Goal: Transaction & Acquisition: Subscribe to service/newsletter

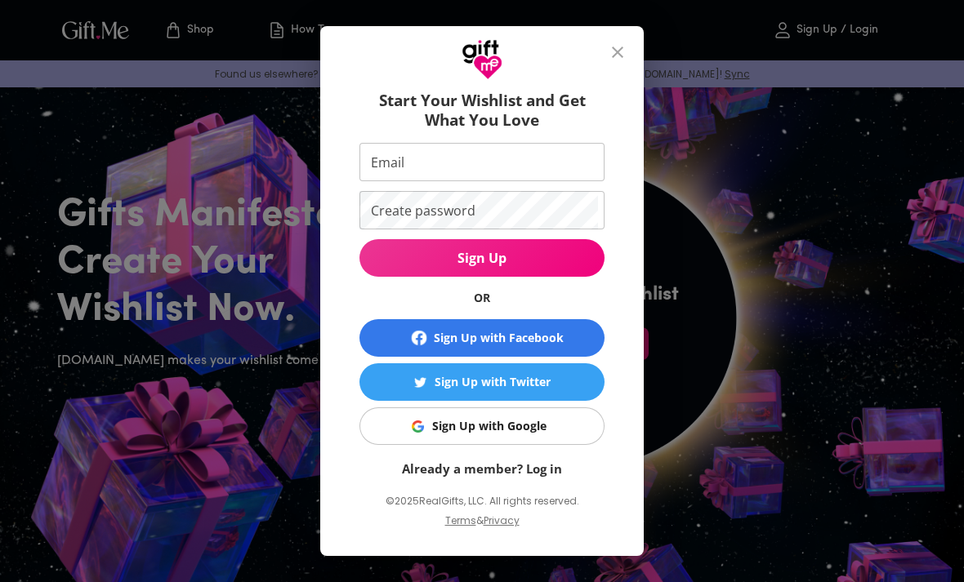
scroll to position [29, 0]
click at [612, 39] on button "close" at bounding box center [617, 52] width 39 height 39
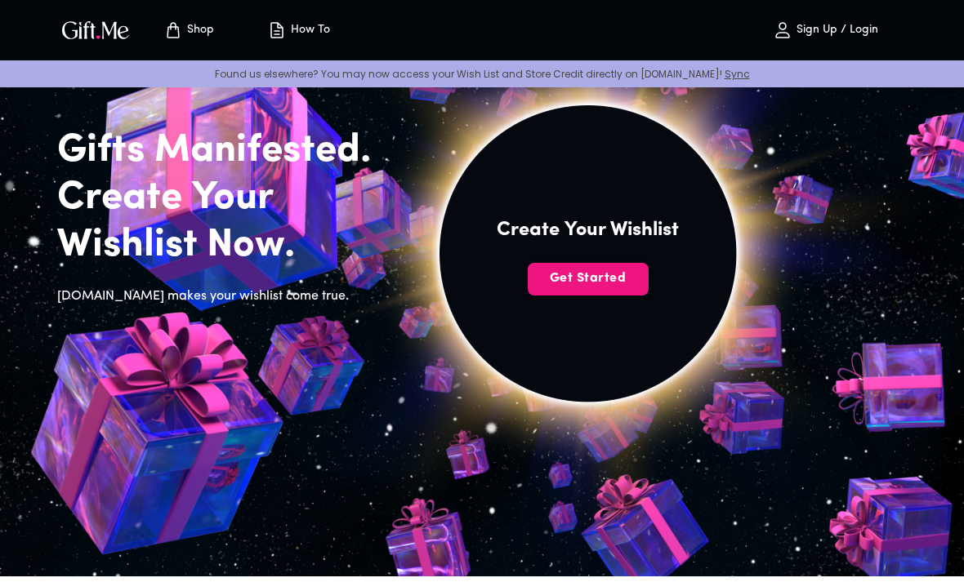
scroll to position [65, 0]
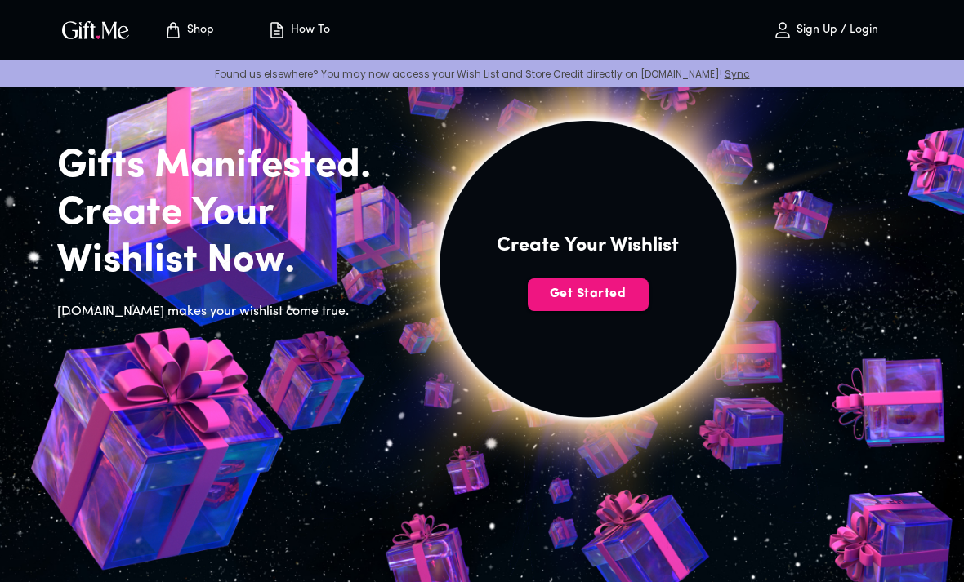
click at [616, 297] on span "Get Started" at bounding box center [587, 294] width 121 height 18
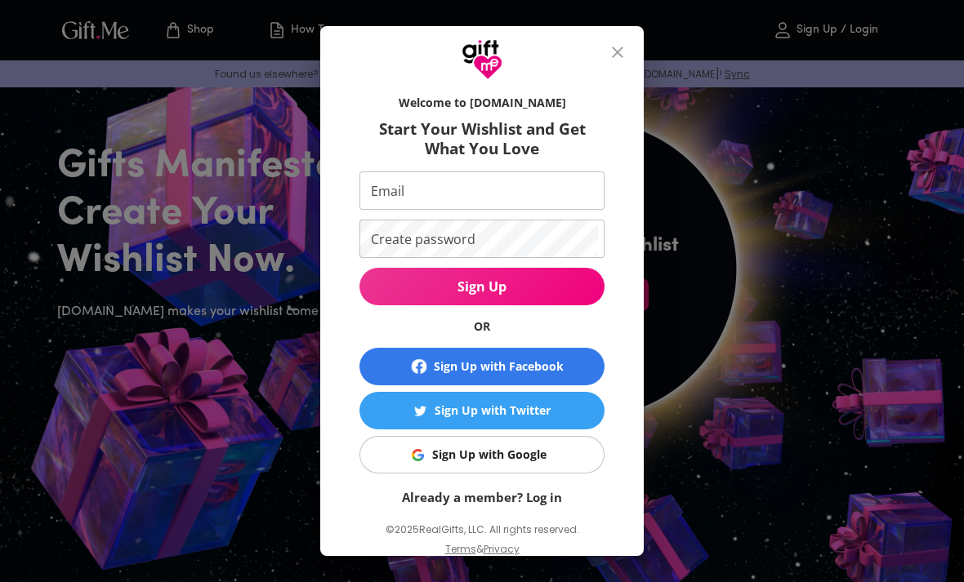
click at [530, 191] on input "Email" at bounding box center [478, 190] width 238 height 38
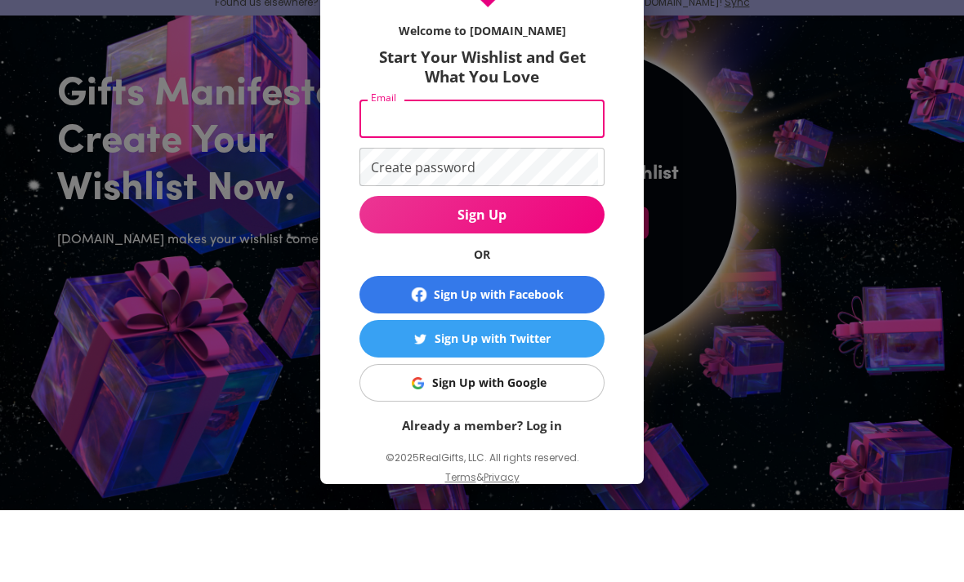
type input "nersyannone@gmail.com"
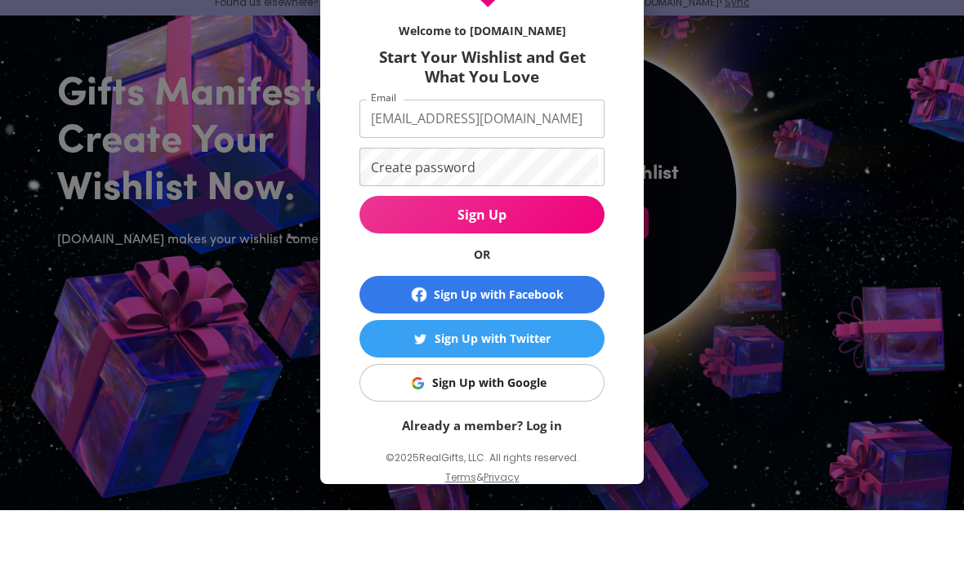
scroll to position [136, 0]
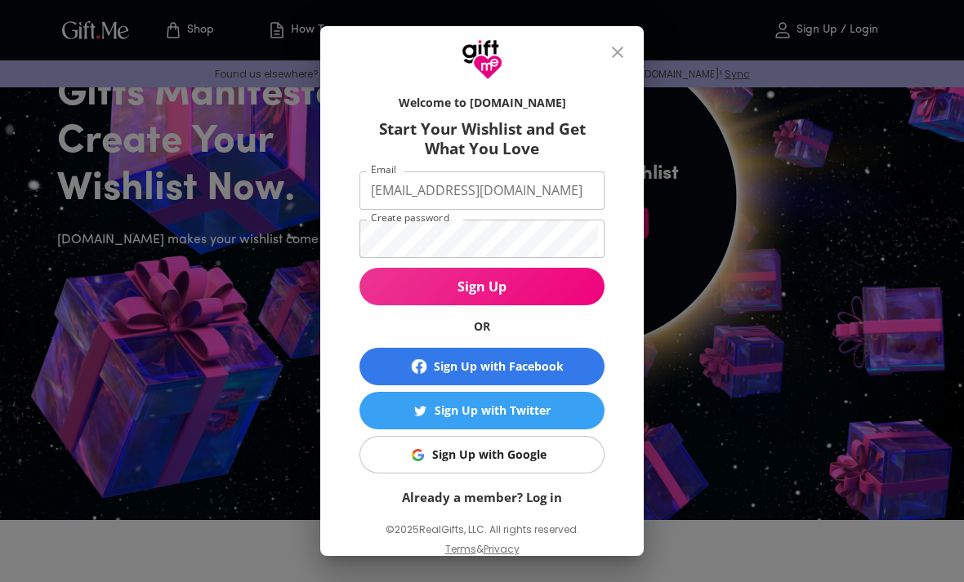
click at [456, 297] on button "Sign Up" at bounding box center [481, 287] width 245 height 38
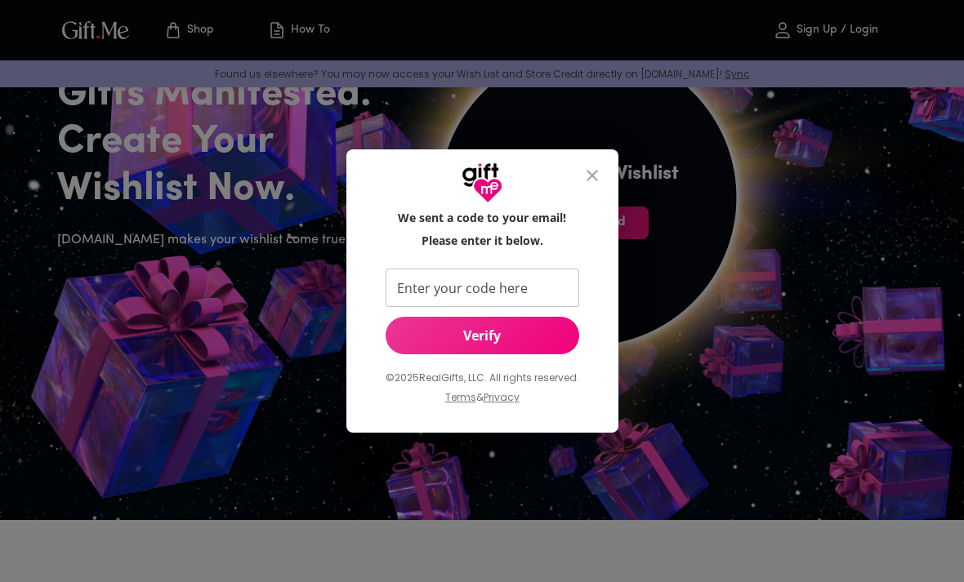
click at [422, 293] on input "Enter your code here" at bounding box center [478, 288] width 187 height 38
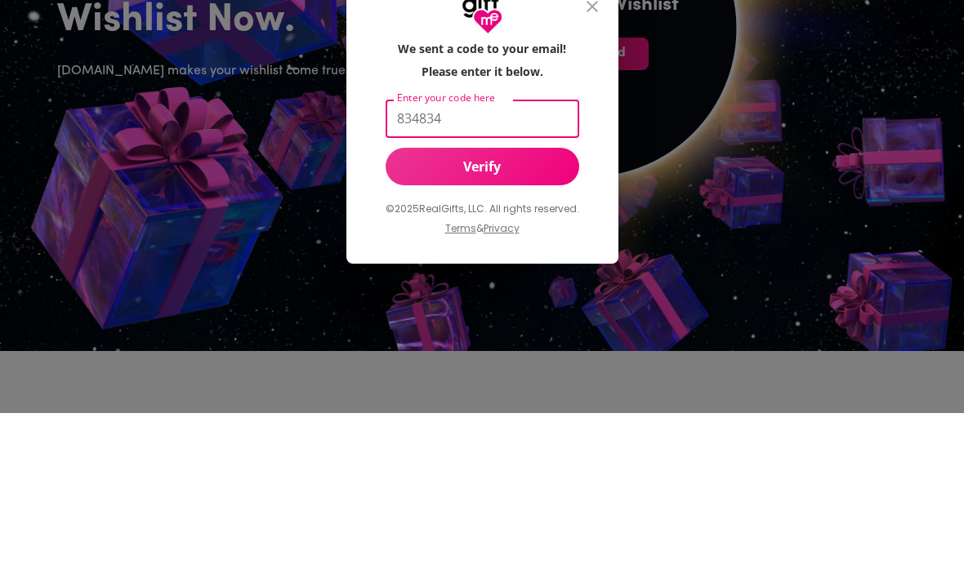
type input "834834"
click at [530, 317] on button "Verify" at bounding box center [482, 336] width 194 height 38
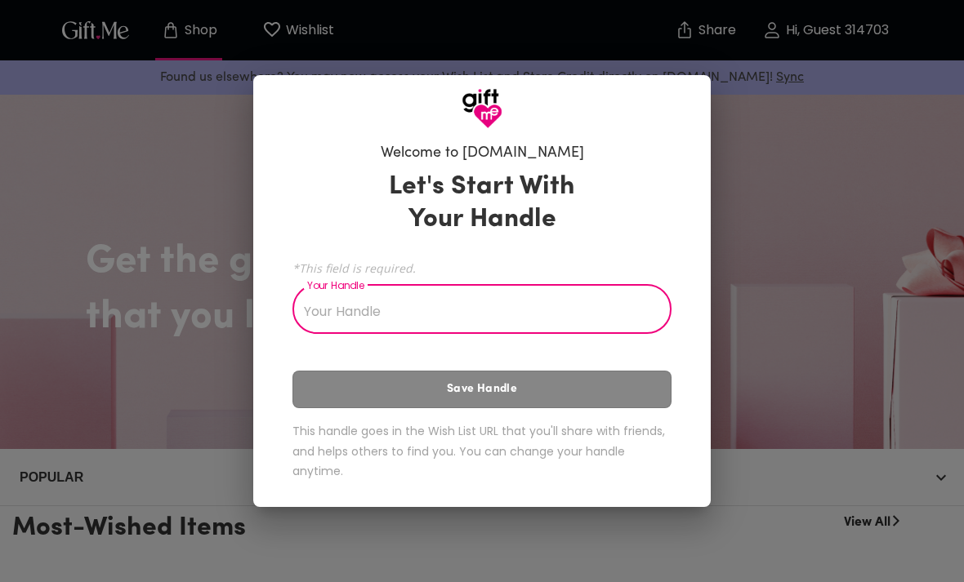
click at [470, 309] on input "Your Handle" at bounding box center [472, 311] width 361 height 46
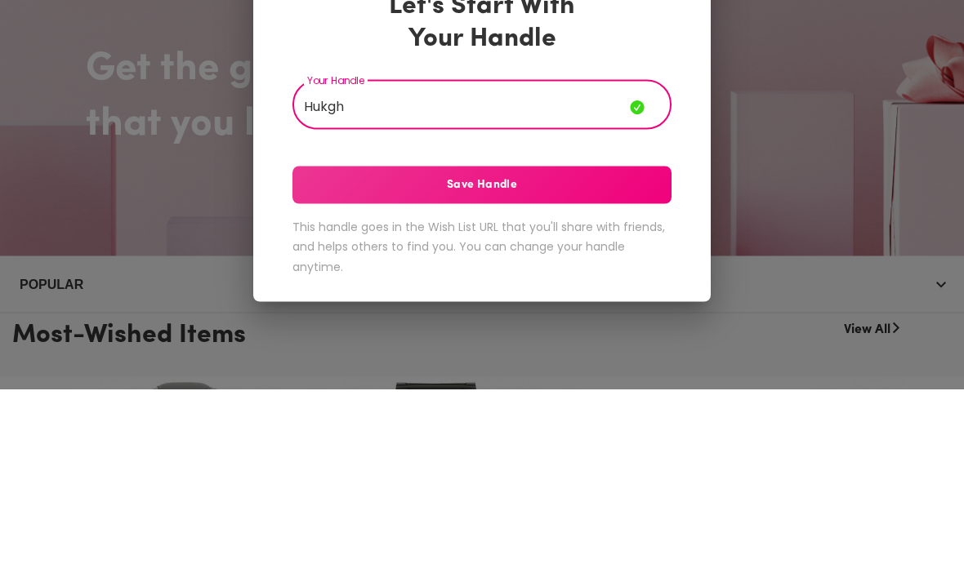
type input "Hukgh"
click at [489, 369] on span "Save Handle" at bounding box center [481, 378] width 379 height 18
